Goal: Task Accomplishment & Management: Complete application form

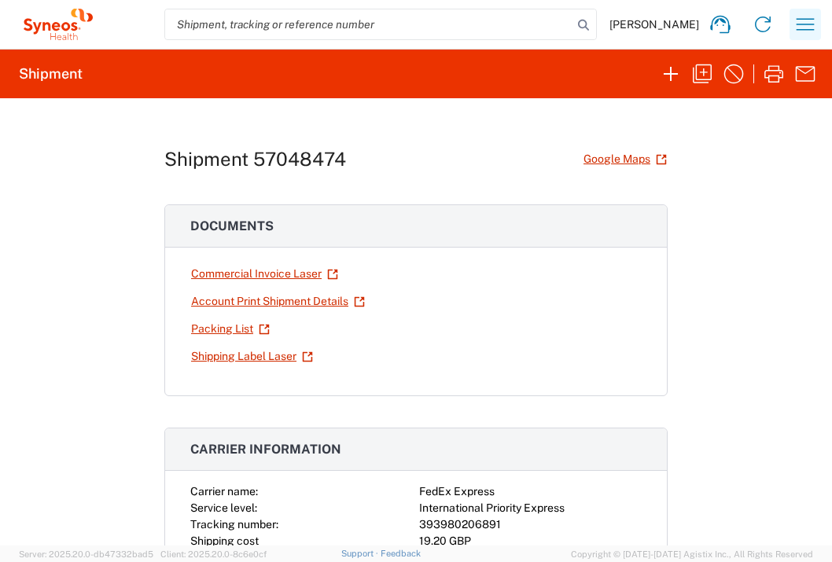
click at [814, 31] on icon "button" at bounding box center [804, 24] width 25 height 25
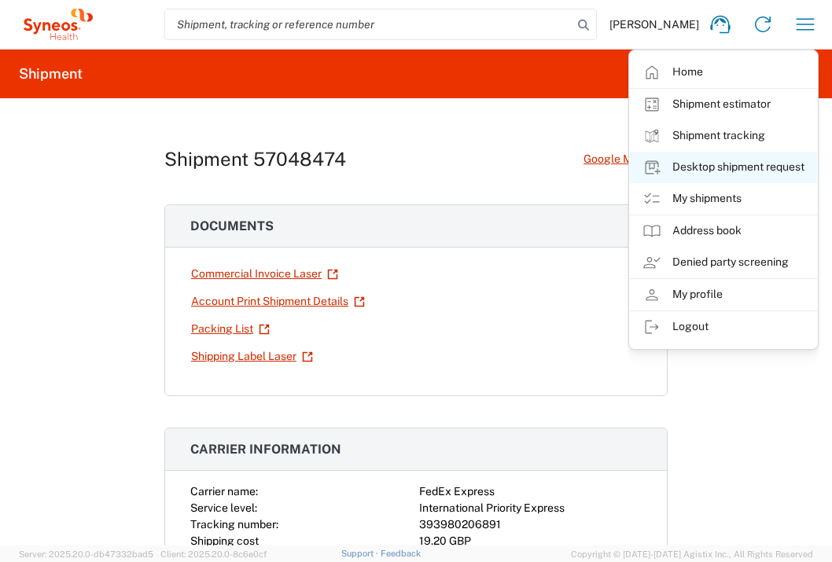
click at [719, 165] on link "Desktop shipment request" at bounding box center [723, 167] width 187 height 31
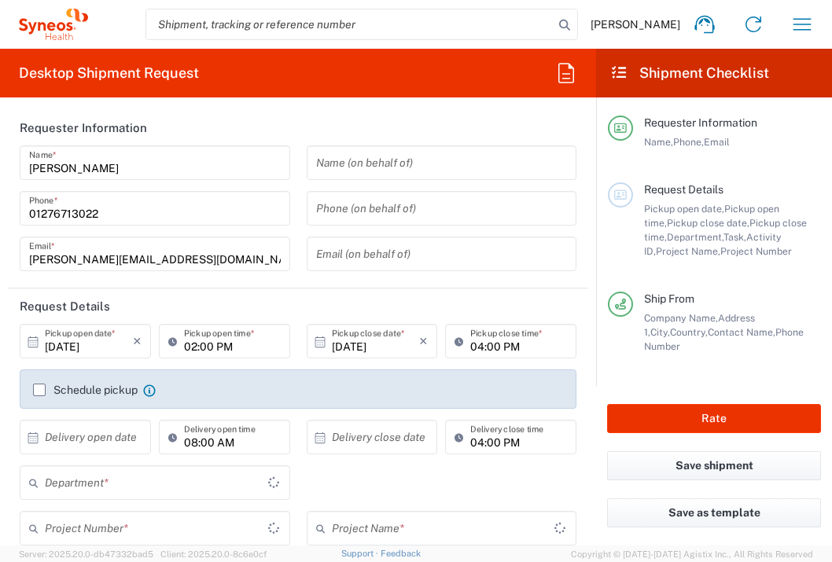
type input "3235"
type input "[GEOGRAPHIC_DATA]"
type input "Syneos Health UK Limited"
drag, startPoint x: 139, startPoint y: 439, endPoint x: 131, endPoint y: 439, distance: 8.6
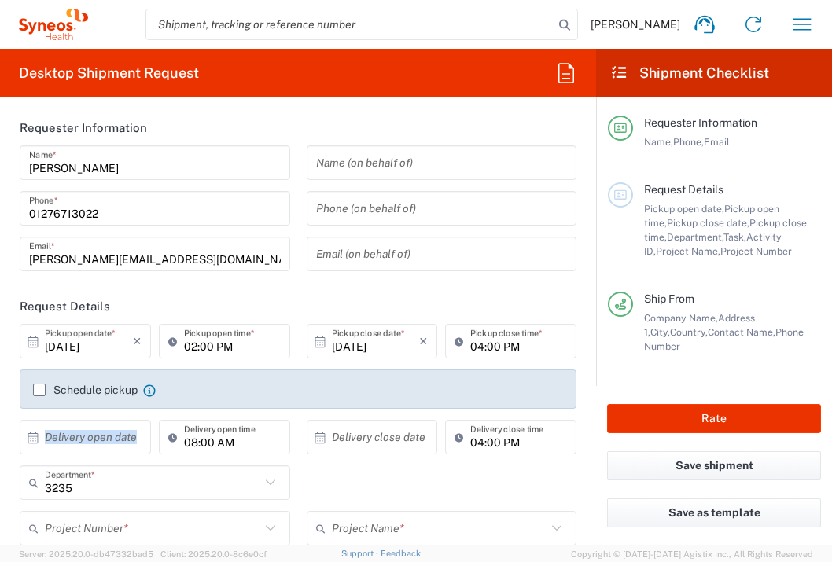
click at [131, 439] on div "× Delivery open date" at bounding box center [85, 437] width 131 height 35
click at [128, 440] on input "text" at bounding box center [89, 438] width 88 height 28
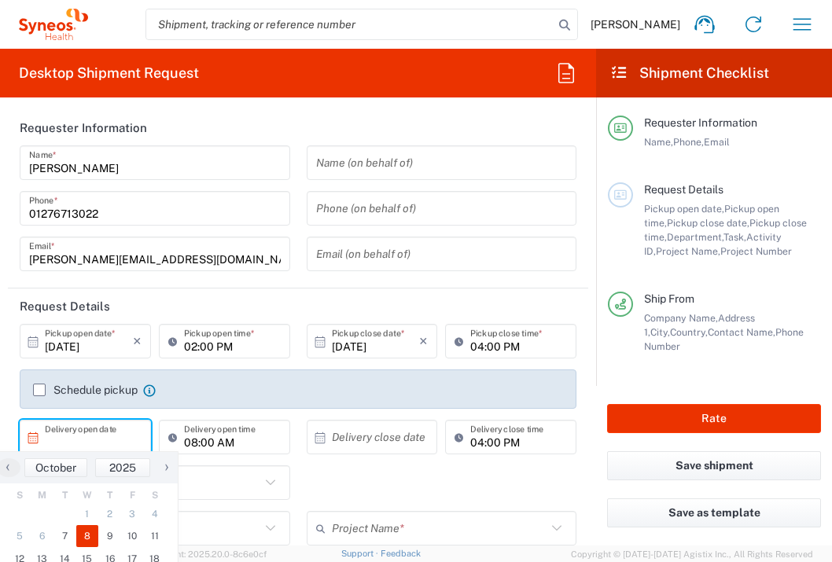
click at [82, 536] on span "8" at bounding box center [87, 536] width 23 height 22
type input "[DATE]"
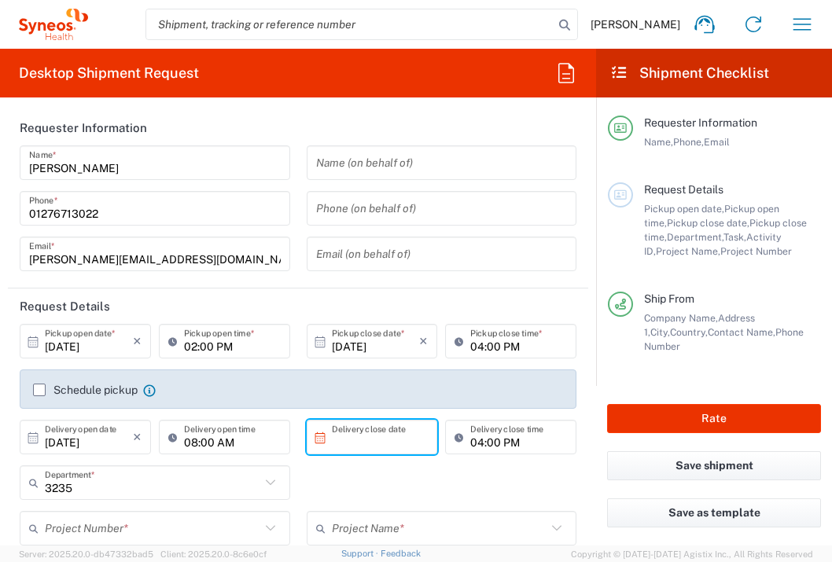
click at [360, 439] on input "text" at bounding box center [376, 438] width 88 height 28
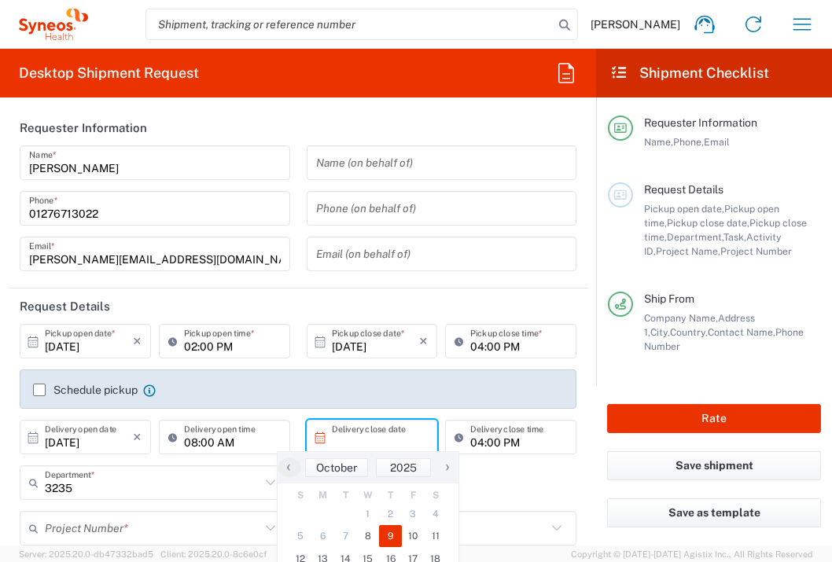
click at [386, 527] on span "9" at bounding box center [390, 536] width 23 height 22
type input "[DATE]"
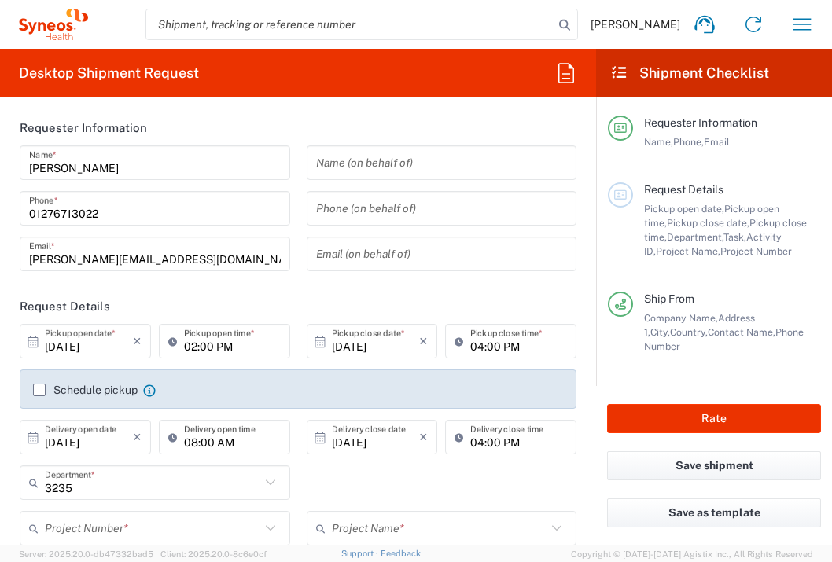
click at [212, 523] on input "text" at bounding box center [152, 529] width 215 height 28
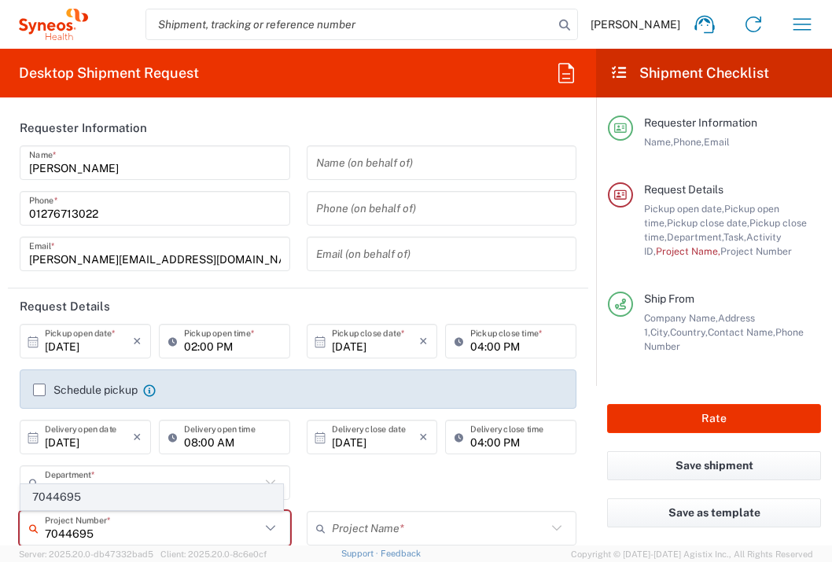
type input "7044695"
click at [216, 498] on span "7044695" at bounding box center [151, 497] width 261 height 24
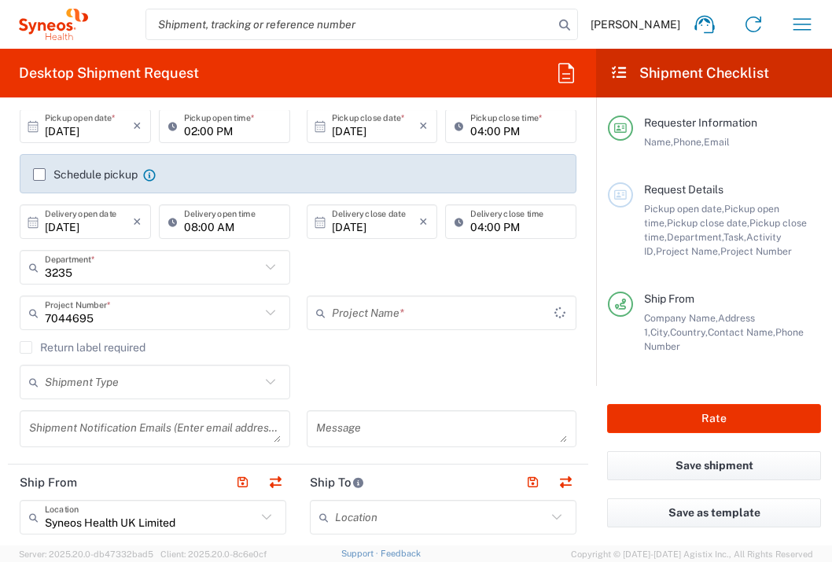
type input "Otsuka 7044695"
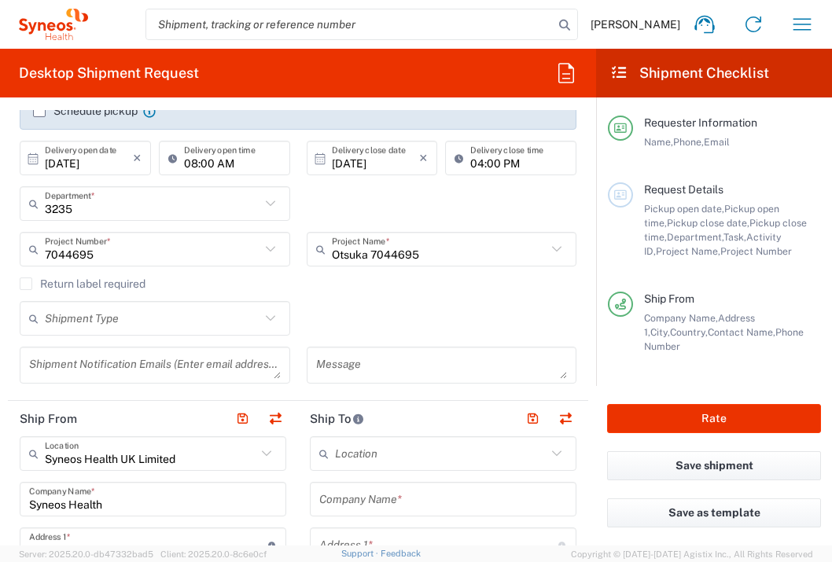
scroll to position [605, 0]
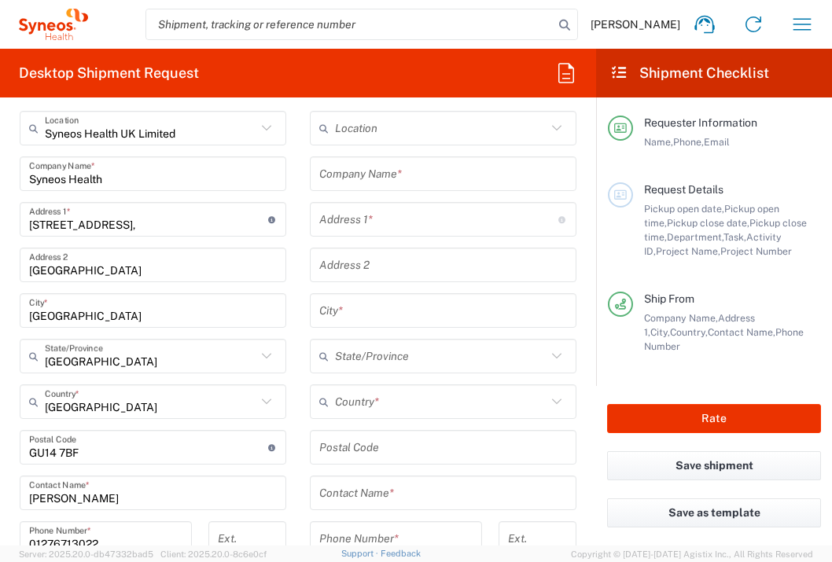
click at [458, 164] on input "text" at bounding box center [443, 174] width 248 height 28
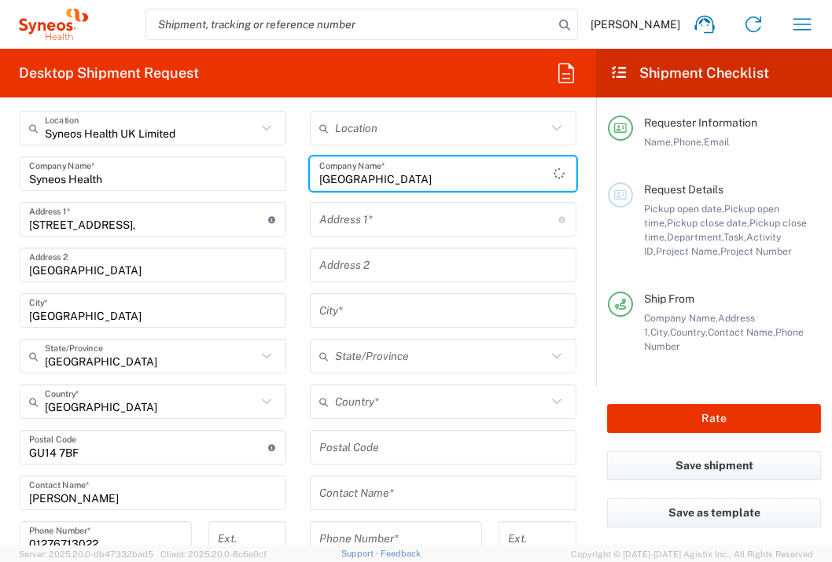
type input "[GEOGRAPHIC_DATA]"
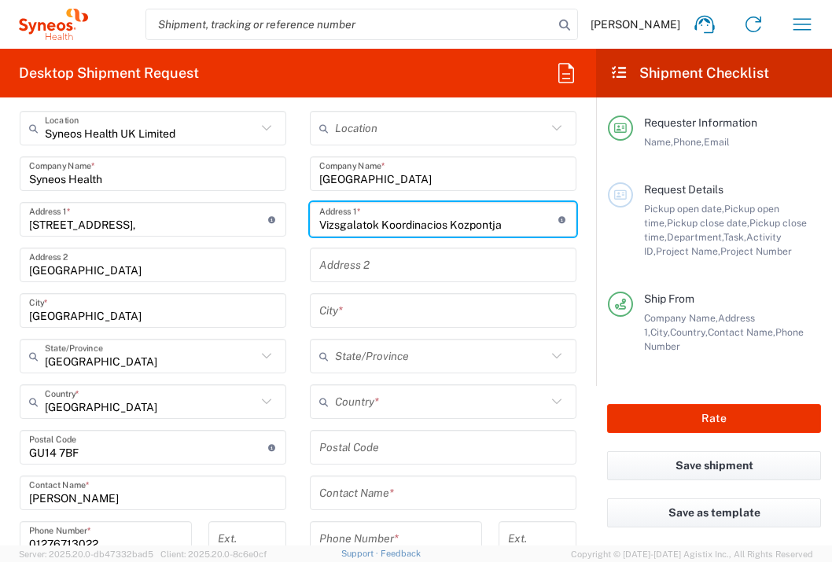
type input "Vizsgalatok Koordinacios Kozpontja"
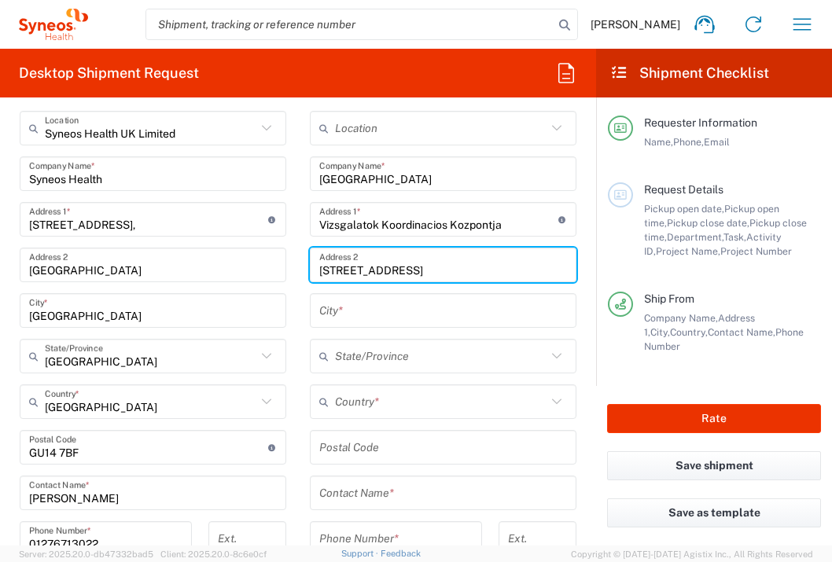
type input "[STREET_ADDRESS]"
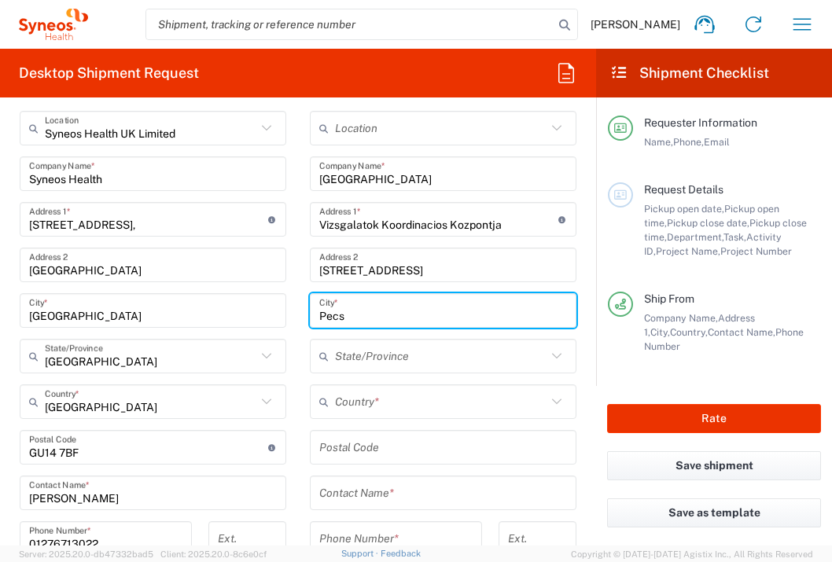
type input "Pecs"
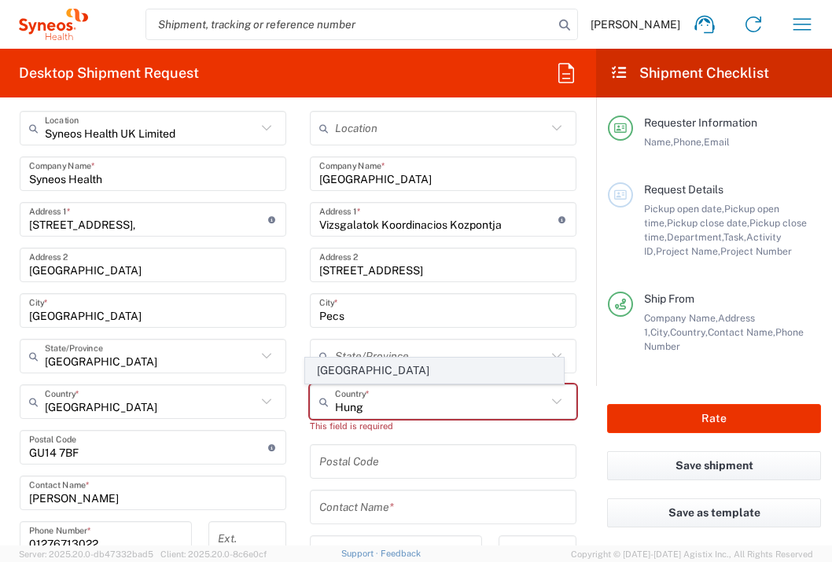
click at [322, 374] on span "[GEOGRAPHIC_DATA]" at bounding box center [435, 370] width 258 height 24
type input "[GEOGRAPHIC_DATA]"
type input "Sender/Shipper"
type input "Delivery Duty Paid"
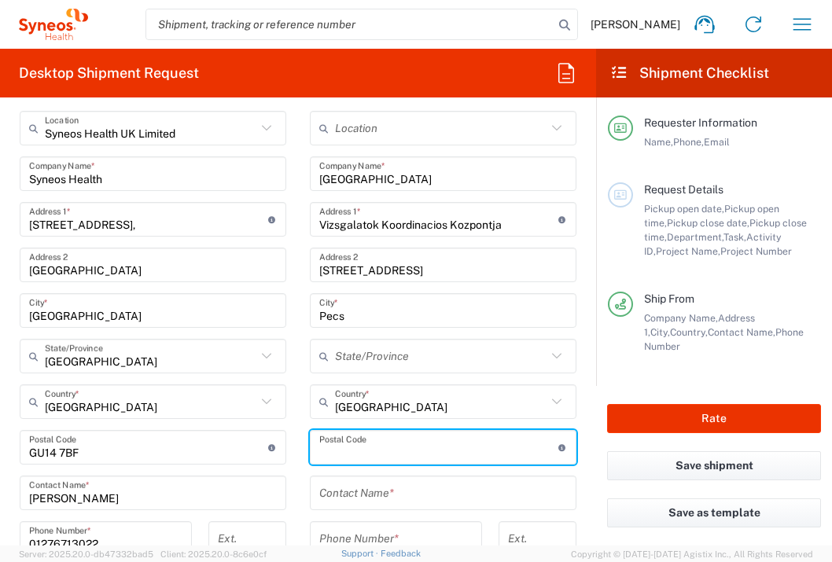
click at [380, 450] on input "undefined" at bounding box center [438, 448] width 239 height 28
type input "7624"
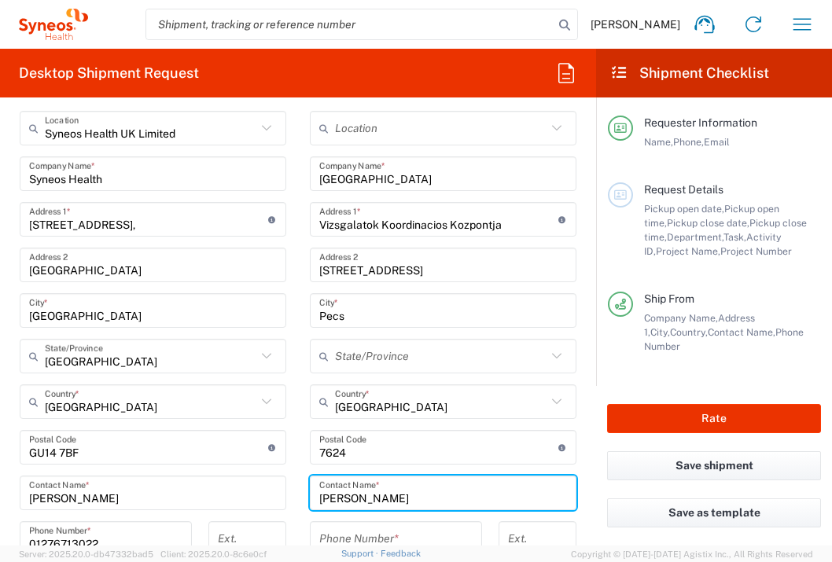
type input "[PERSON_NAME]"
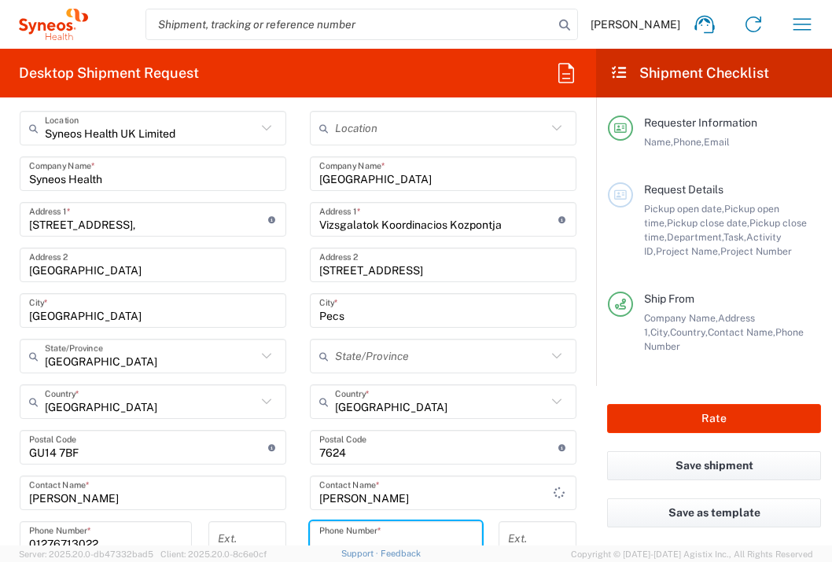
scroll to position [611, 0]
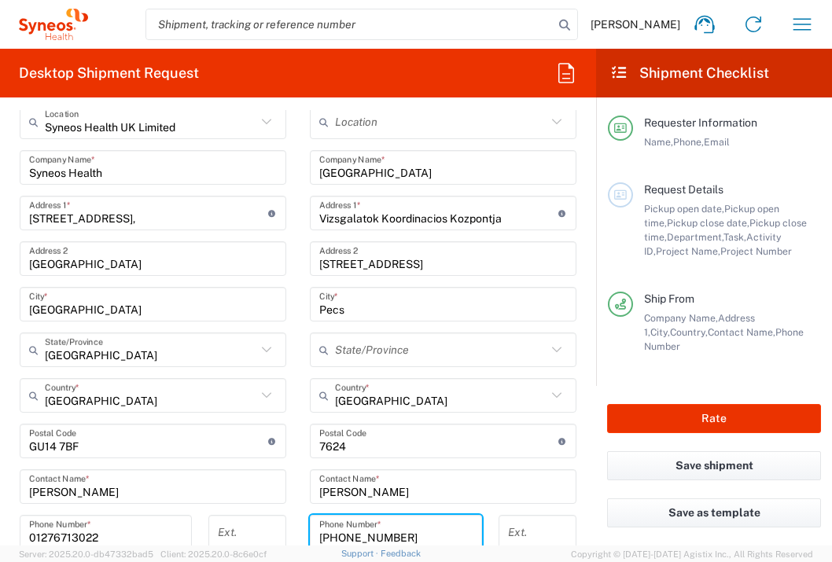
type input "[PHONE_NUMBER]"
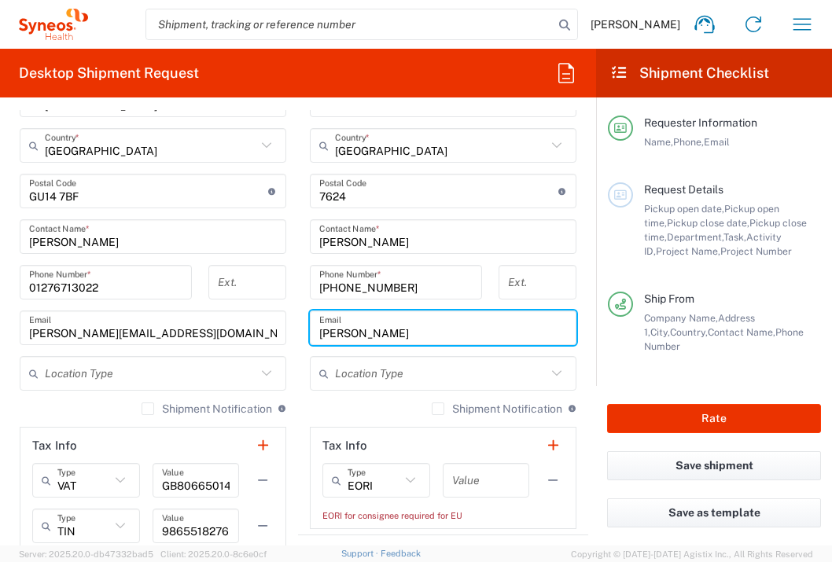
type input "[PERSON_NAME][EMAIL_ADDRESS][PERSON_NAME][DOMAIN_NAME]"
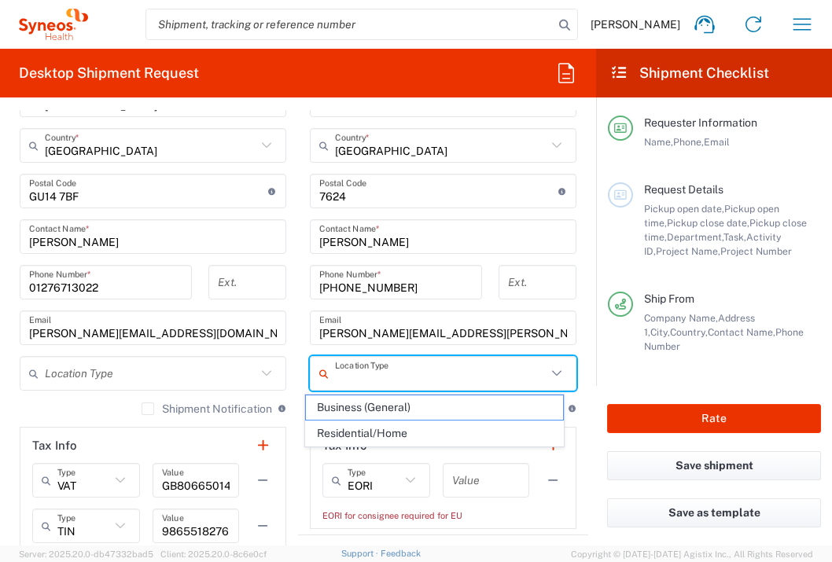
click at [472, 484] on input "text" at bounding box center [486, 481] width 68 height 28
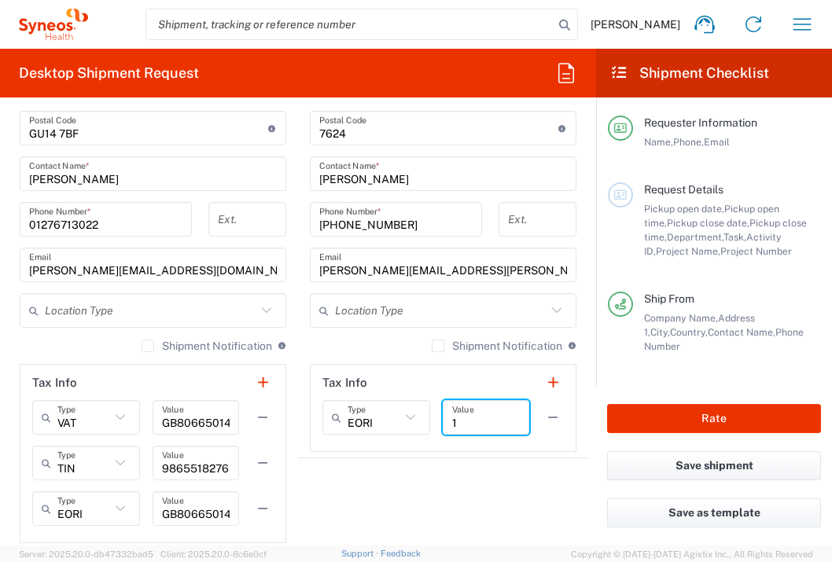
scroll to position [1073, 0]
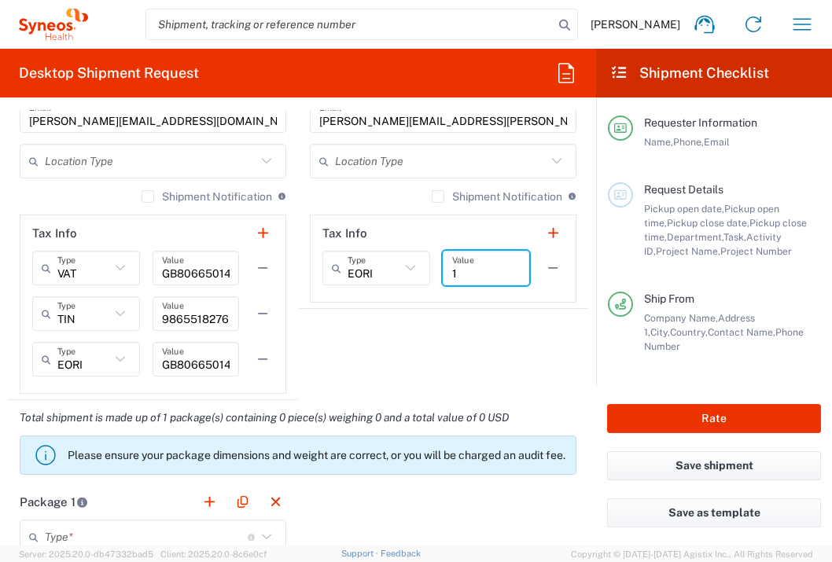
type input "1"
click at [135, 531] on input "text" at bounding box center [146, 538] width 203 height 28
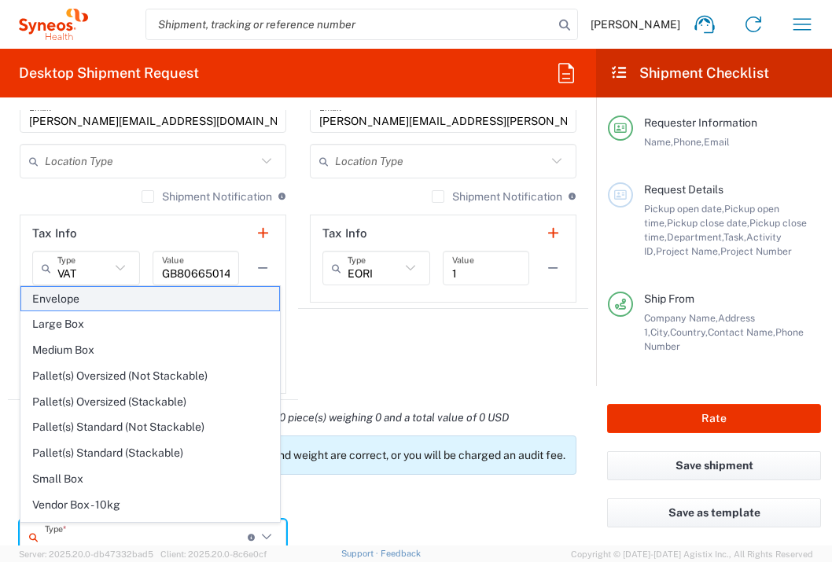
click at [141, 292] on span "Envelope" at bounding box center [150, 299] width 258 height 24
type input "Envelope"
type input "1"
type input "9.5"
type input "12.5"
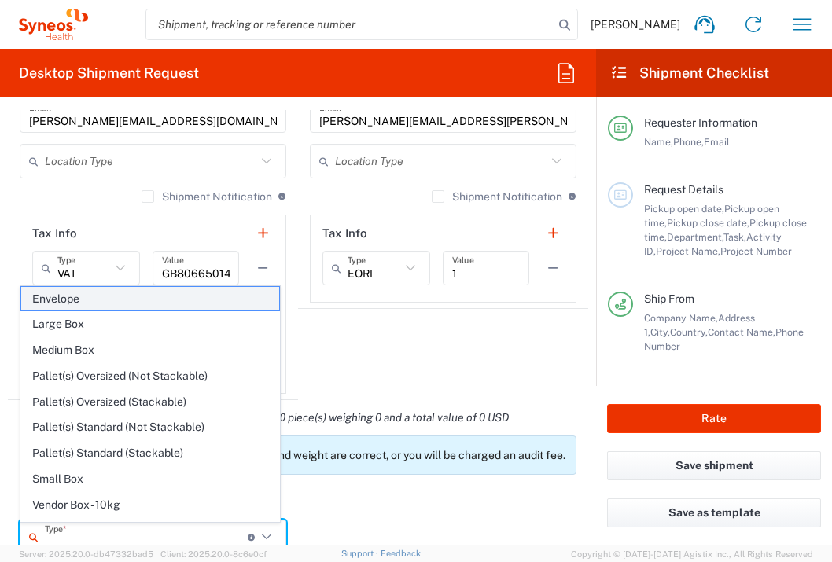
type input "0.25"
type input "in"
type input "0.45"
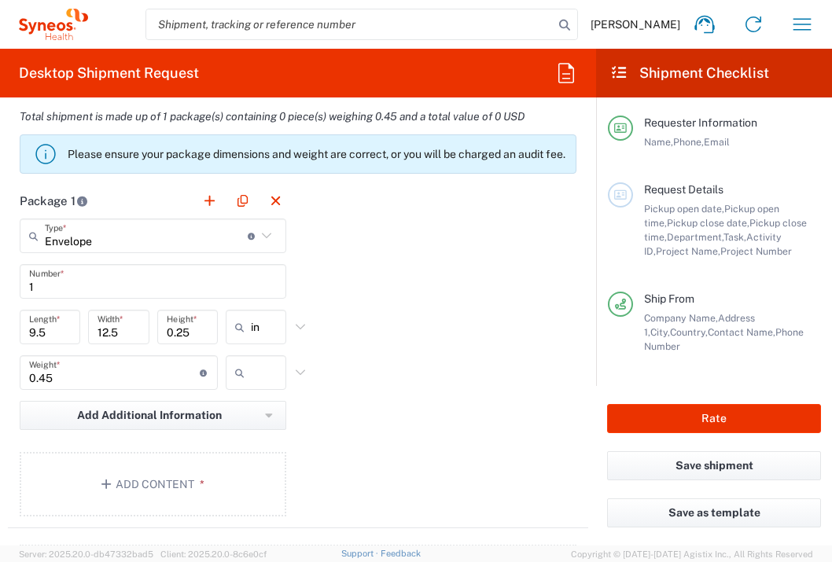
scroll to position [1385, 0]
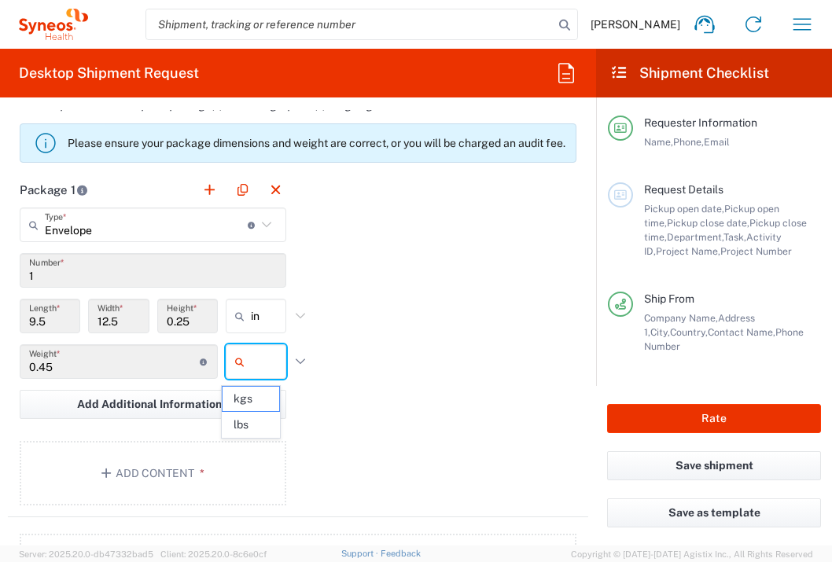
click at [262, 359] on input "text" at bounding box center [270, 361] width 39 height 25
click at [257, 425] on span "lbs" at bounding box center [250, 425] width 56 height 24
type input "lbs"
click at [226, 476] on button "Add Content *" at bounding box center [153, 473] width 267 height 64
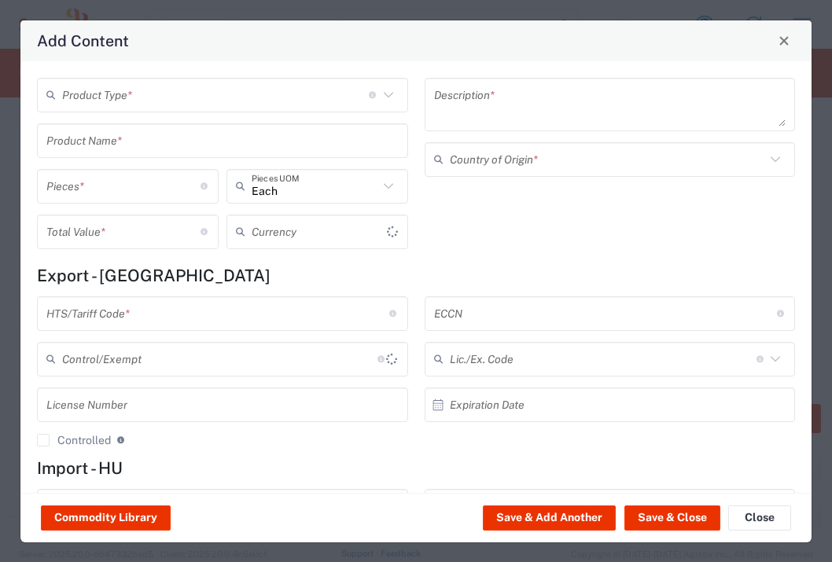
type input "US Dollar"
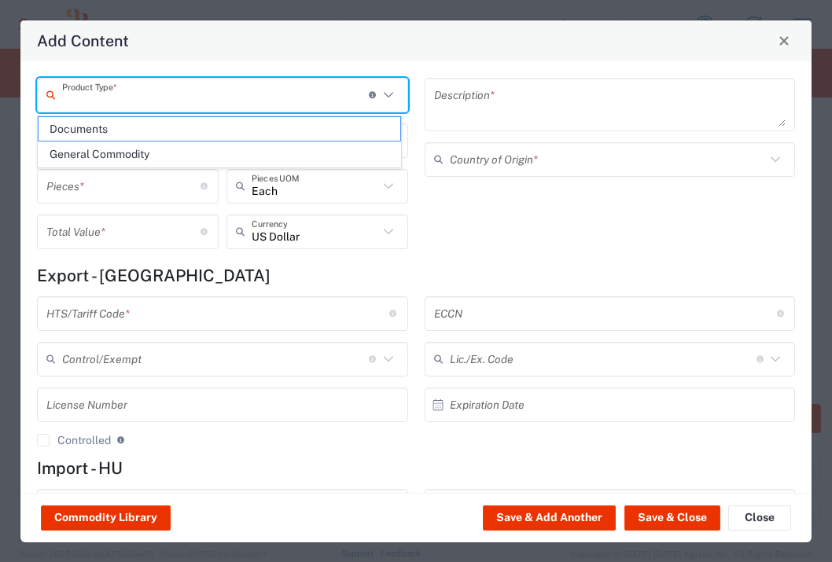
click at [235, 100] on input "text" at bounding box center [215, 95] width 307 height 28
click at [238, 123] on span "Documents" at bounding box center [220, 129] width 362 height 24
type input "Documents"
type input "1"
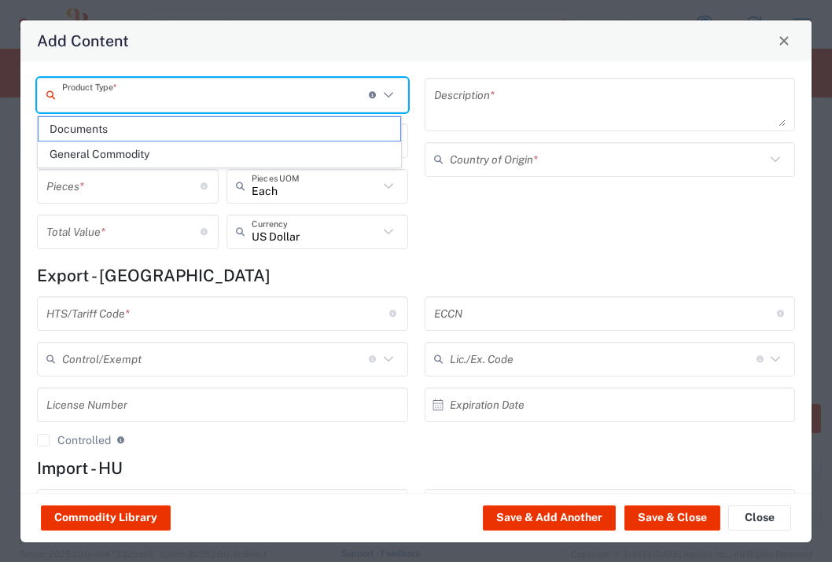
type input "1"
type textarea "Documents"
type input "[GEOGRAPHIC_DATA]"
type input "0000.00.0000"
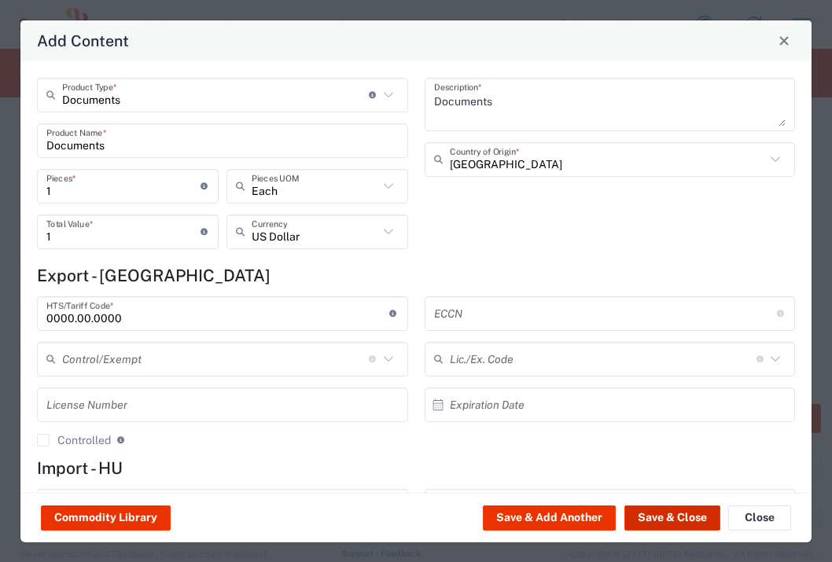
click at [660, 517] on button "Save & Close" at bounding box center [672, 518] width 96 height 25
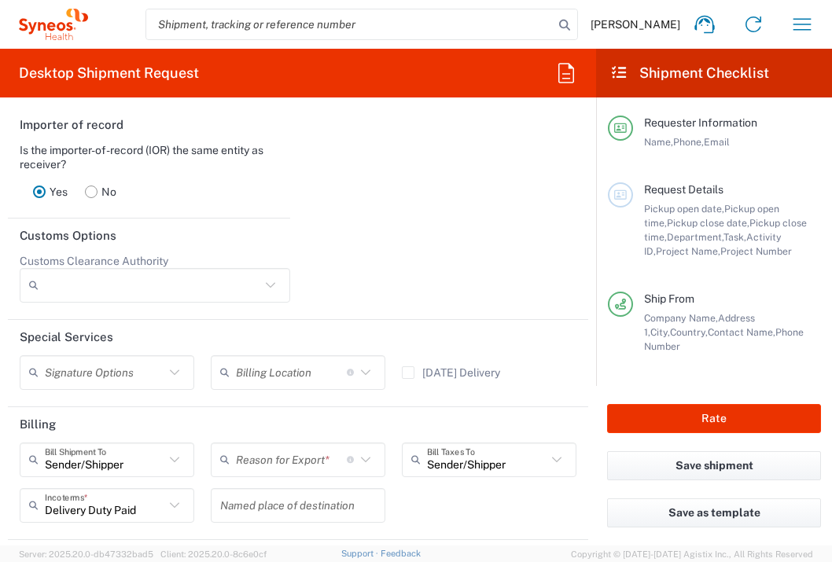
scroll to position [2223, 0]
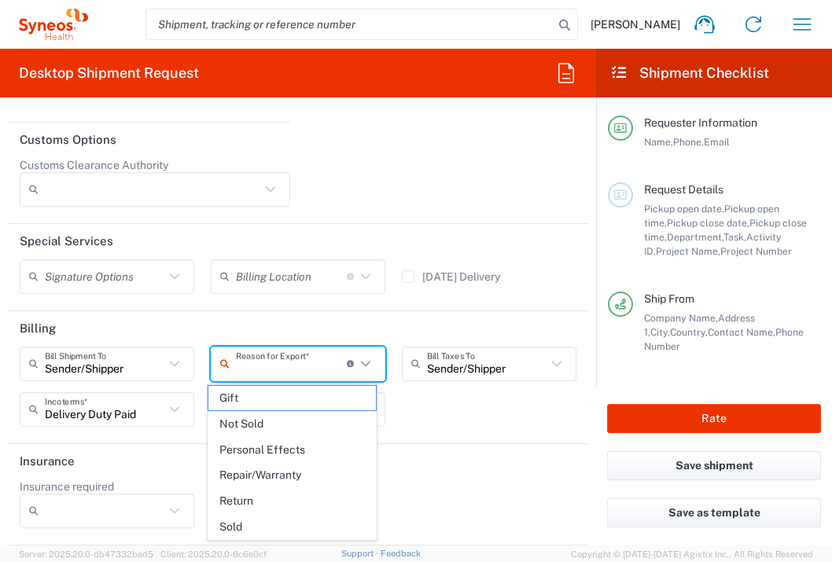
click at [313, 376] on input "text" at bounding box center [291, 364] width 111 height 28
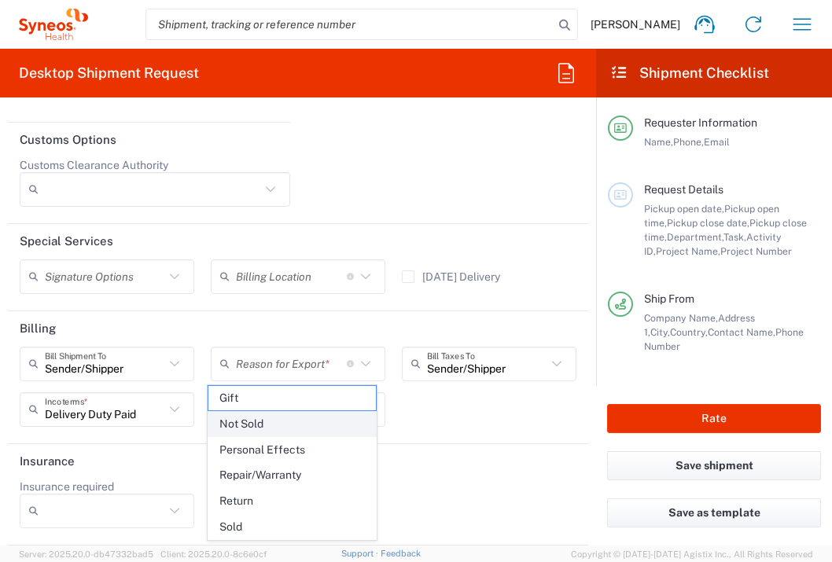
click at [291, 414] on span "Not Sold" at bounding box center [291, 424] width 167 height 24
type input "Not Sold"
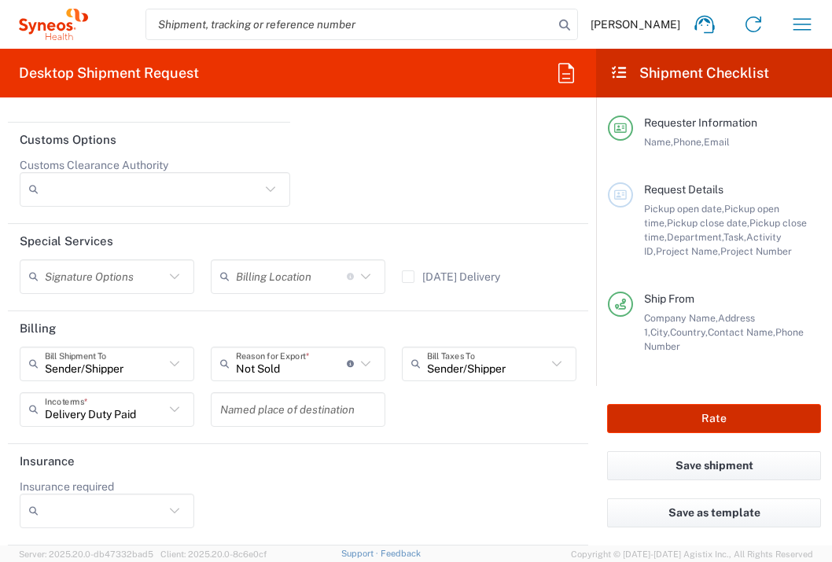
click at [700, 421] on button "Rate" at bounding box center [714, 418] width 214 height 29
type input "7044695"
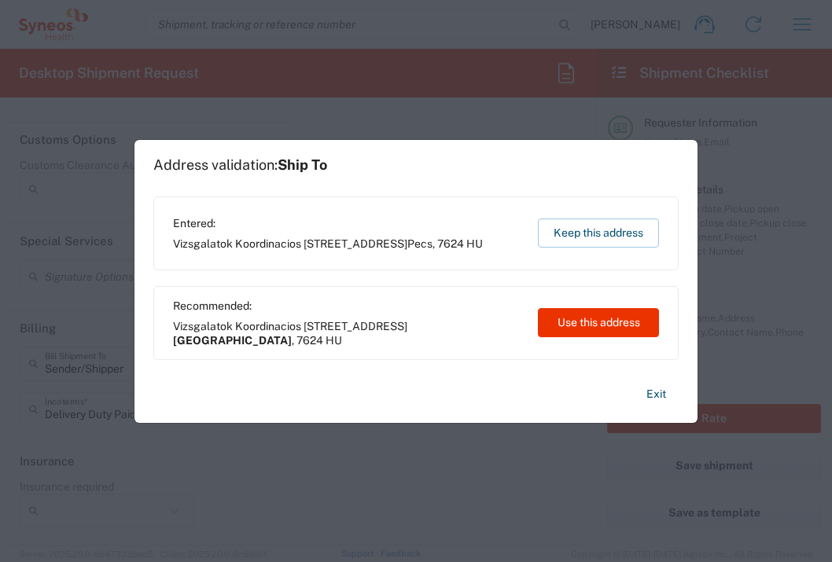
click at [551, 323] on button "Use this address" at bounding box center [598, 322] width 121 height 29
type input "[GEOGRAPHIC_DATA]"
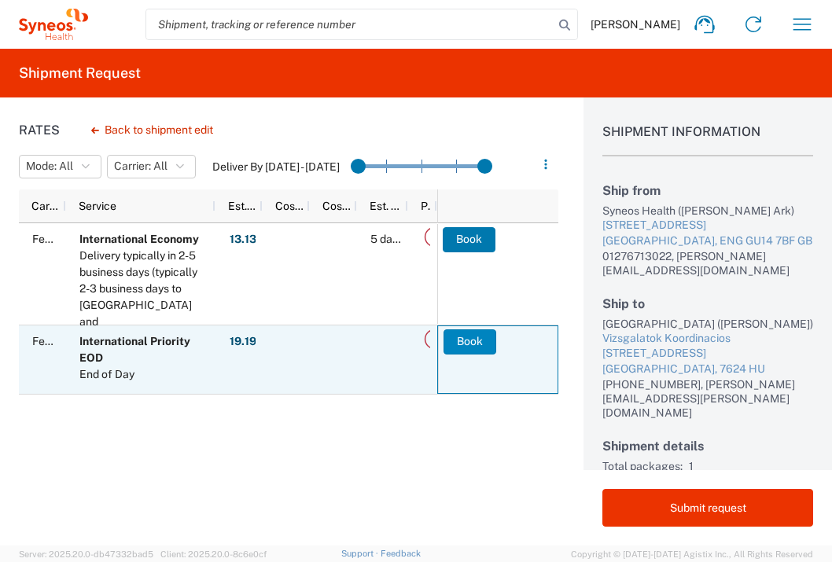
click at [451, 340] on button "Book" at bounding box center [469, 341] width 53 height 25
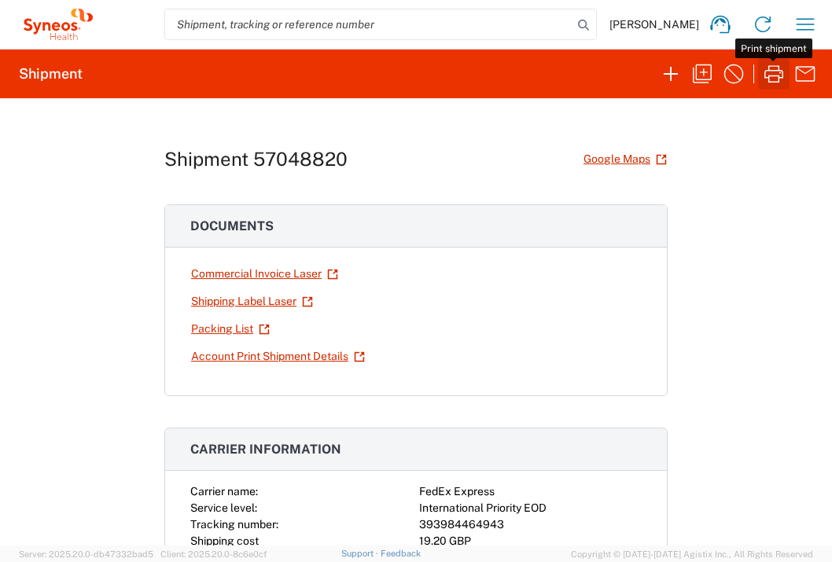
click at [781, 77] on icon "button" at bounding box center [773, 73] width 19 height 17
